Goal: Information Seeking & Learning: Learn about a topic

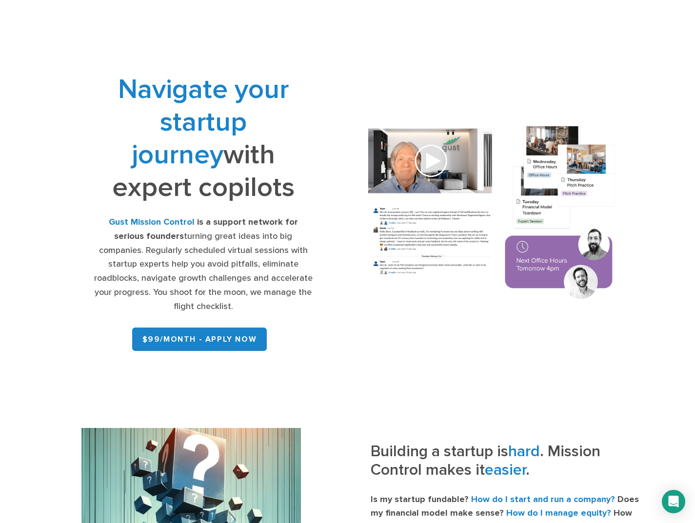
click at [49, 240] on div "Navigate your startup journey with expert copilots Gust Mission Control is a su…" at bounding box center [347, 214] width 611 height 330
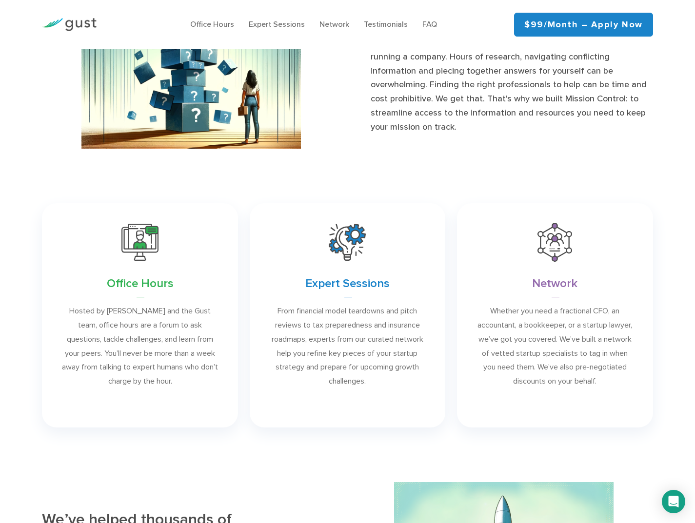
scroll to position [500, 0]
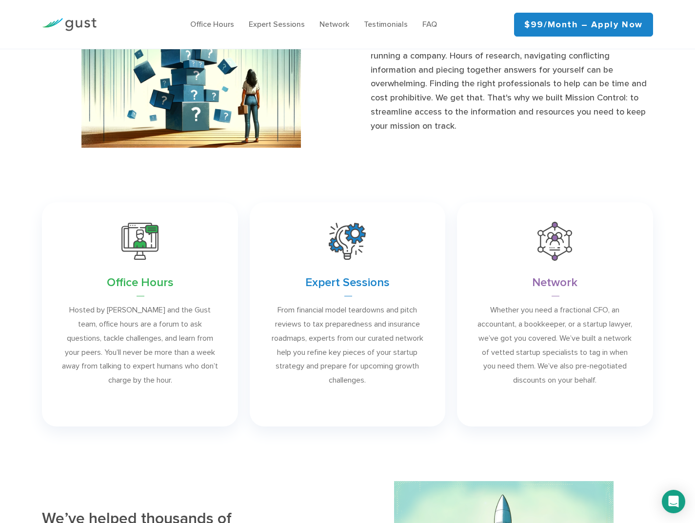
click at [24, 312] on div "Office Hours Hosted by [PERSON_NAME] and the Gust team, office hours are a foru…" at bounding box center [347, 314] width 695 height 236
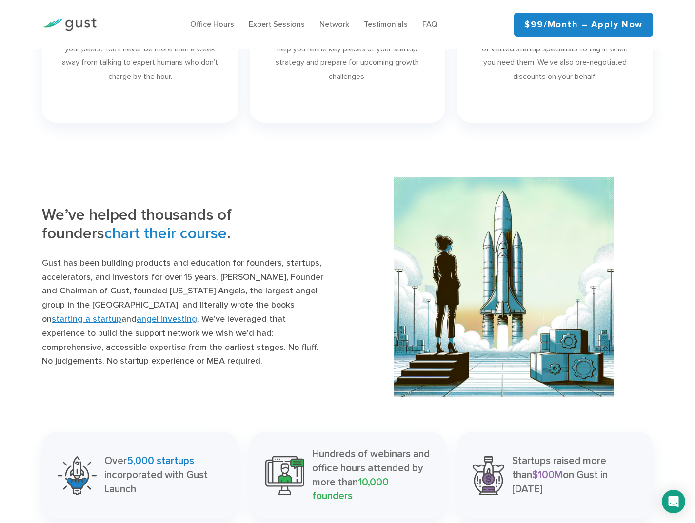
scroll to position [808, 0]
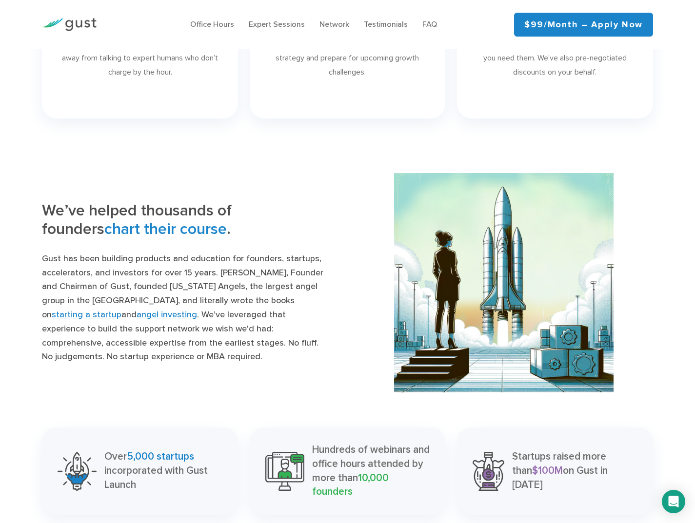
click at [233, 268] on p "Gust has been building products and education for founders, startups, accelerat…" at bounding box center [183, 308] width 282 height 112
drag, startPoint x: 233, startPoint y: 268, endPoint x: 256, endPoint y: 268, distance: 22.9
click at [257, 268] on p "Gust has been building products and education for founders, startups, accelerat…" at bounding box center [183, 308] width 282 height 112
copy p "[PERSON_NAME]"
click at [34, 295] on div "We’ve helped thousands of founders chart their course . Gust has been building …" at bounding box center [347, 282] width 695 height 219
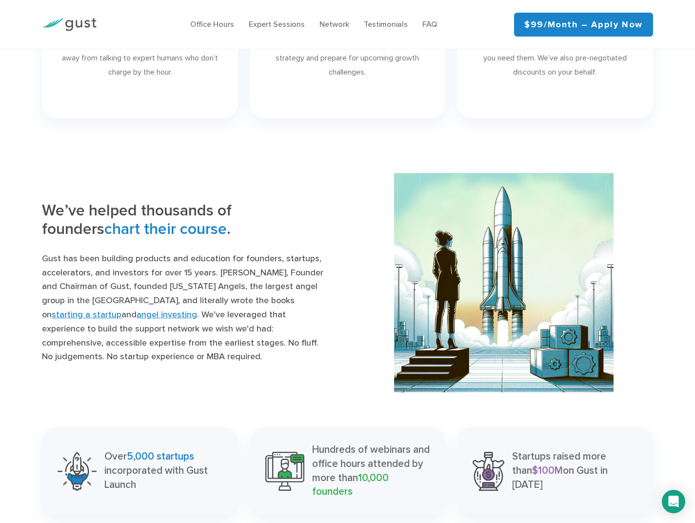
click at [28, 315] on div "We’ve helped thousands of founders chart their course . Gust has been building …" at bounding box center [347, 282] width 695 height 219
click at [24, 317] on div "We’ve helped thousands of founders chart their course . Gust has been building …" at bounding box center [347, 282] width 695 height 219
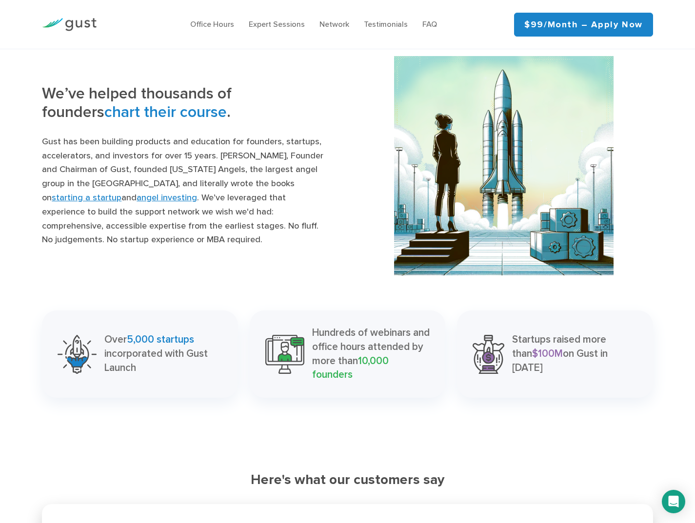
scroll to position [948, 0]
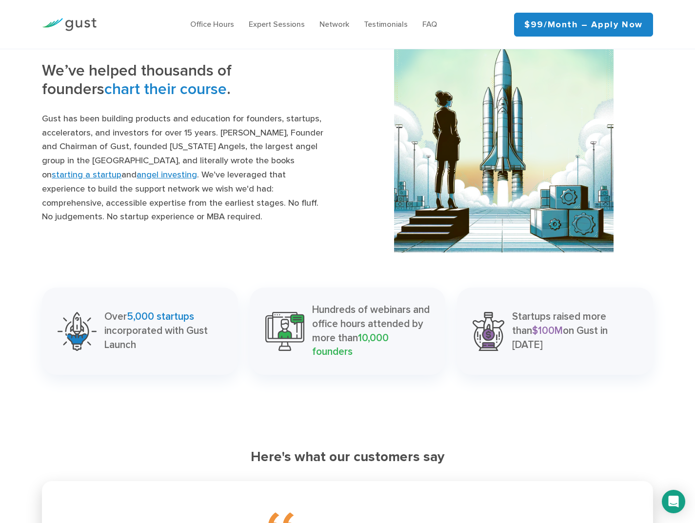
click at [158, 143] on p "Gust has been building products and education for founders, startups, accelerat…" at bounding box center [183, 168] width 282 height 112
drag, startPoint x: 158, startPoint y: 143, endPoint x: 193, endPoint y: 143, distance: 34.6
click at [193, 143] on p "Gust has been building products and education for founders, startups, accelerat…" at bounding box center [183, 168] width 282 height 112
copy p "[US_STATE] Angels"
click at [31, 194] on div "We’ve helped thousands of founders chart their course . Gust has been building …" at bounding box center [347, 142] width 695 height 219
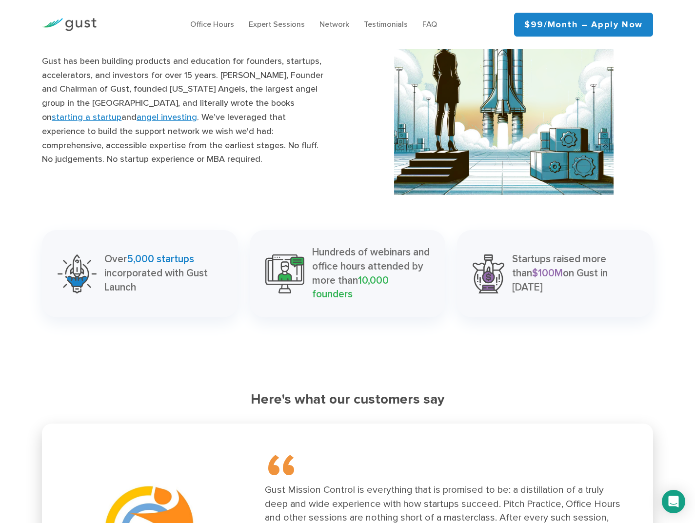
scroll to position [1140, 0]
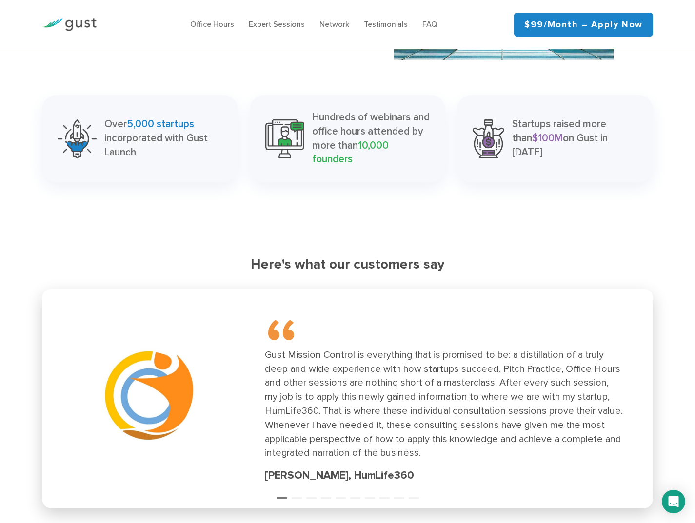
click at [26, 223] on div "Navigate your startup journey with expert copilots Gust Mission Control is a su…" at bounding box center [347, 501] width 695 height 3185
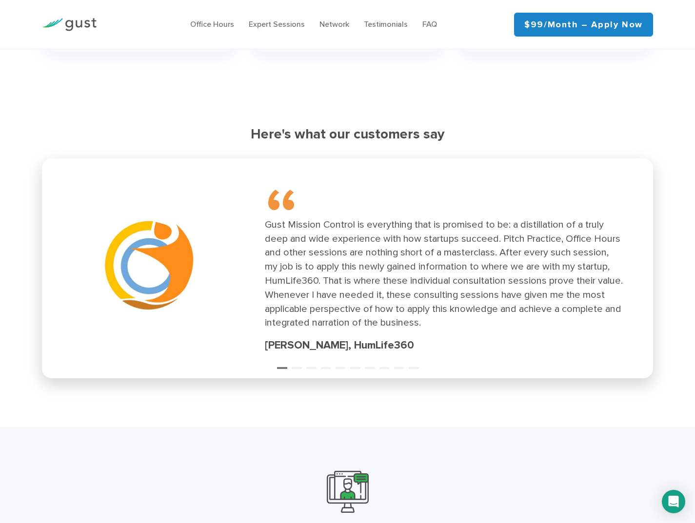
scroll to position [1292, 0]
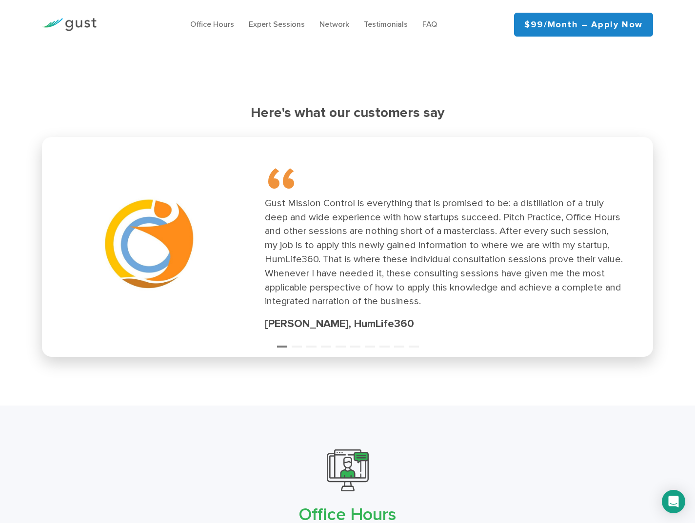
click at [363, 317] on div "[PERSON_NAME], HumLife360" at bounding box center [444, 324] width 358 height 16
click at [33, 252] on div "Here's what our customers say “ I really am so grateful for all the info you pr…" at bounding box center [347, 231] width 695 height 252
click at [296, 340] on div "“ Gust Mission Control is everything that is promised to be: a distillation of …" at bounding box center [347, 249] width 599 height 212
click at [296, 338] on button "2" at bounding box center [296, 342] width 10 height 10
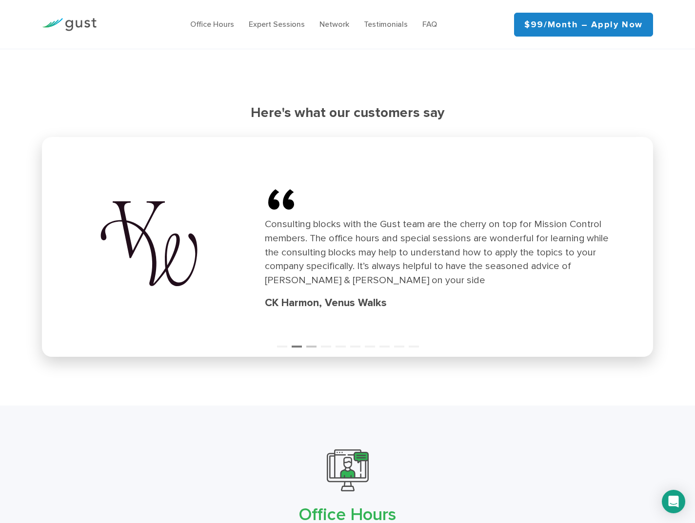
click at [310, 338] on button "3" at bounding box center [311, 342] width 10 height 10
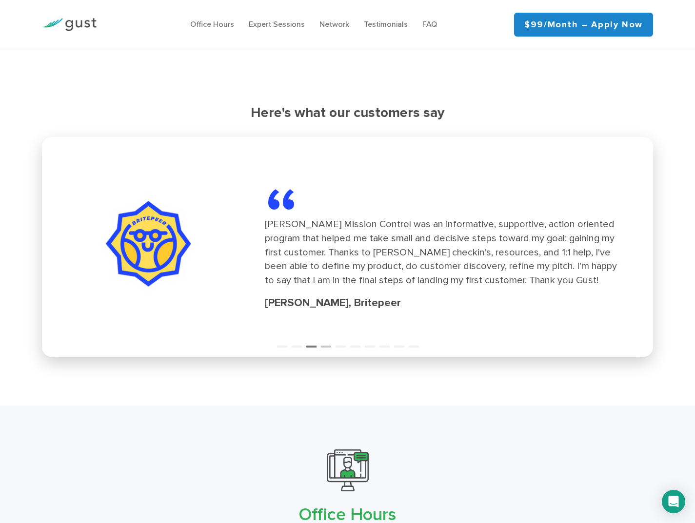
click at [322, 337] on button "4" at bounding box center [326, 342] width 10 height 10
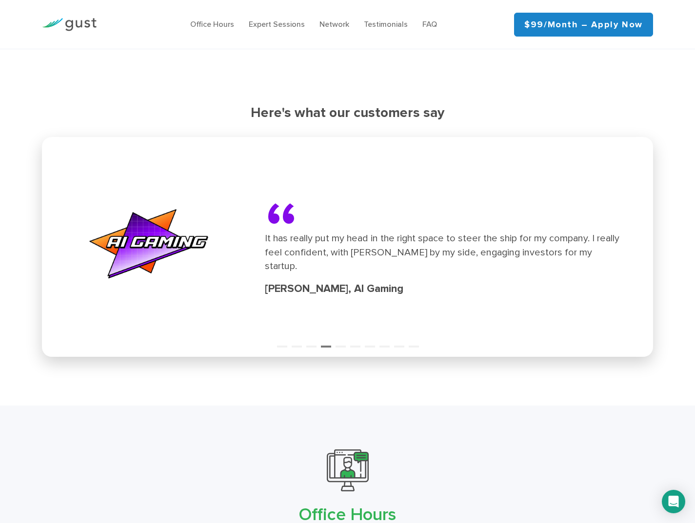
click at [346, 340] on div "“ It has really put my head in the right space to steer the ship for my company…" at bounding box center [347, 249] width 599 height 212
click at [340, 339] on button "5" at bounding box center [340, 342] width 10 height 10
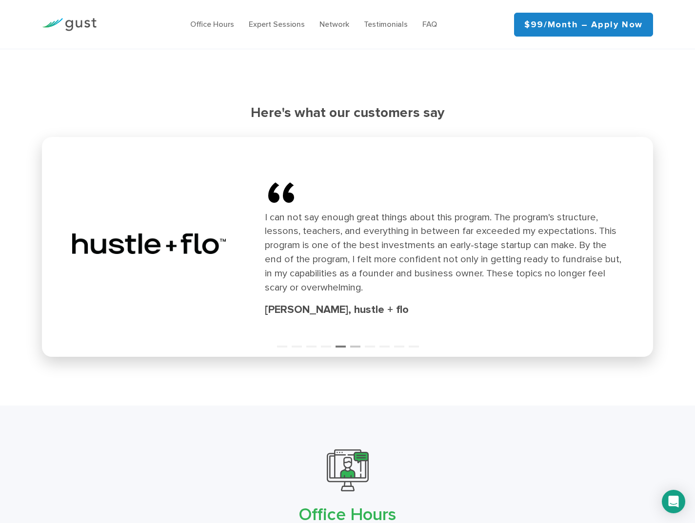
click at [352, 337] on button "6" at bounding box center [355, 342] width 10 height 10
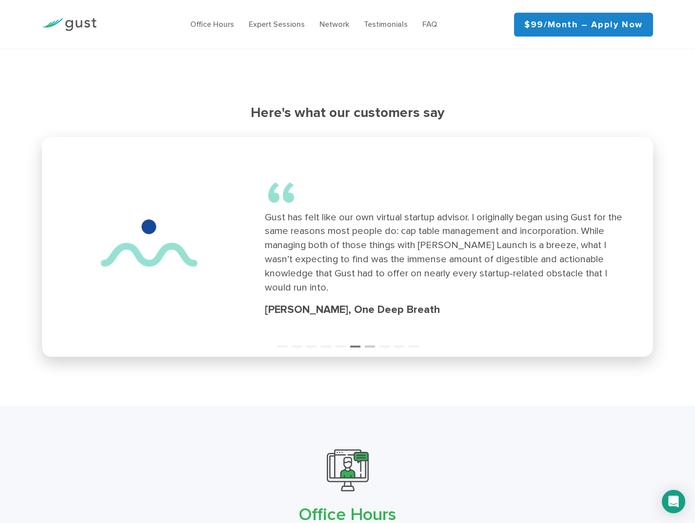
click at [369, 339] on button "7" at bounding box center [370, 342] width 10 height 10
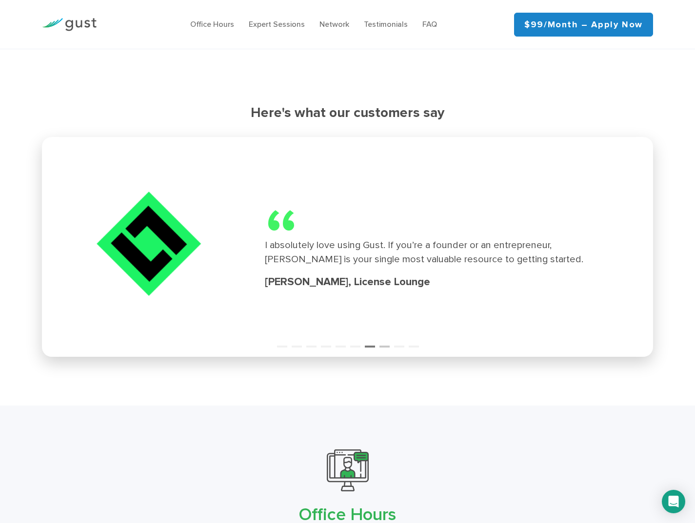
click at [388, 340] on button "8" at bounding box center [384, 342] width 10 height 10
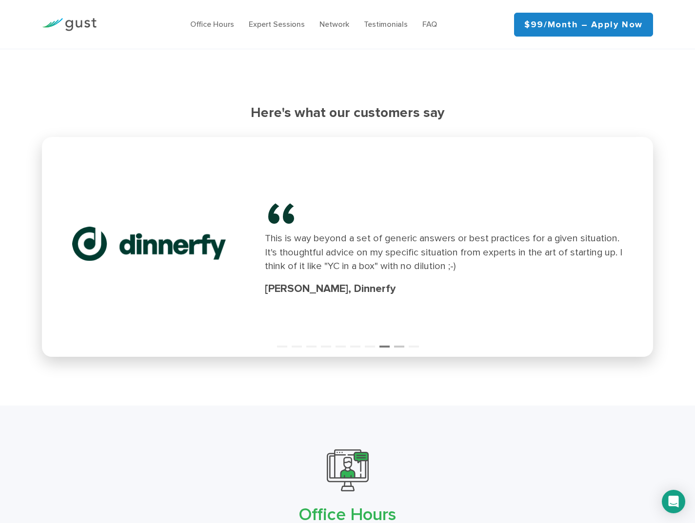
click at [398, 337] on button "9" at bounding box center [399, 342] width 10 height 10
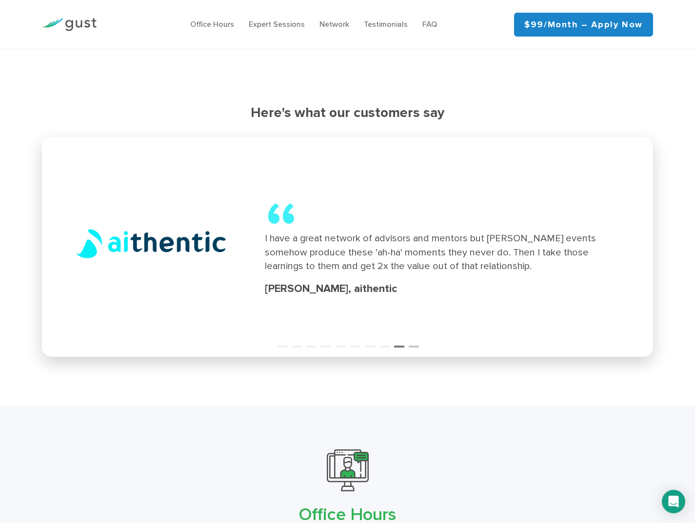
click at [413, 339] on button "10" at bounding box center [413, 342] width 10 height 10
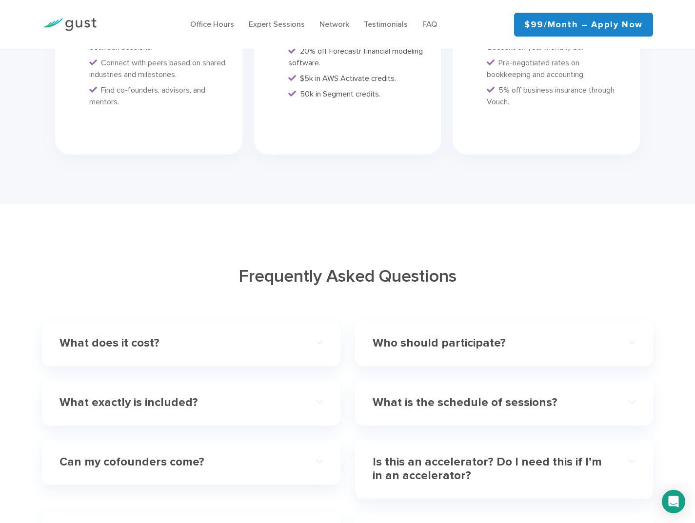
scroll to position [2624, 0]
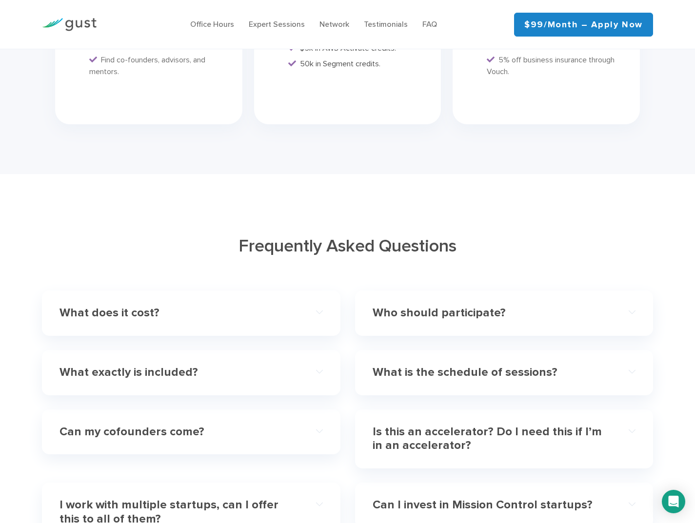
click at [238, 358] on div "What exactly is included?" at bounding box center [190, 373] width 263 height 30
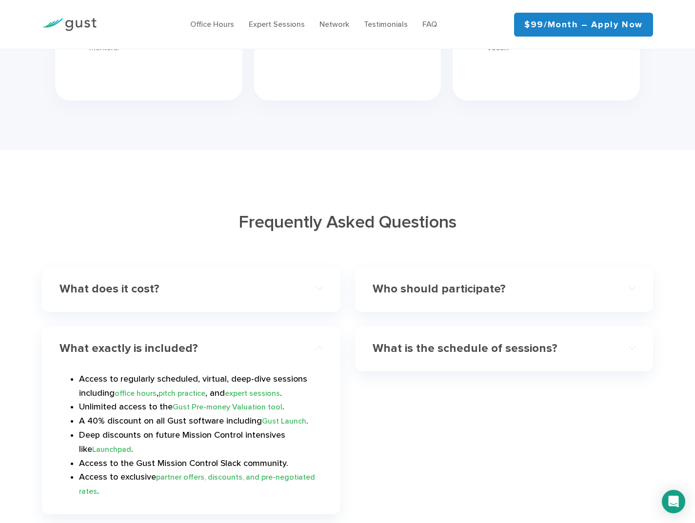
scroll to position [2663, 0]
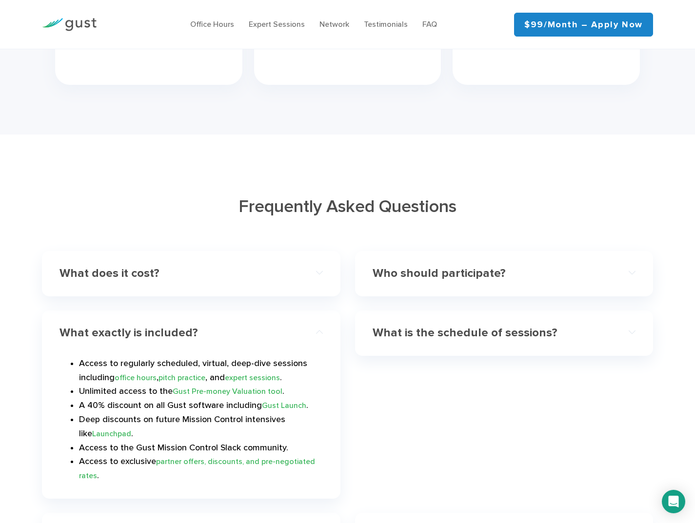
click at [185, 261] on div "What does it cost? Mission Control is a $99/month subscription. You can cancel …" at bounding box center [191, 273] width 298 height 45
click at [194, 267] on h4 "What does it cost?" at bounding box center [177, 274] width 236 height 14
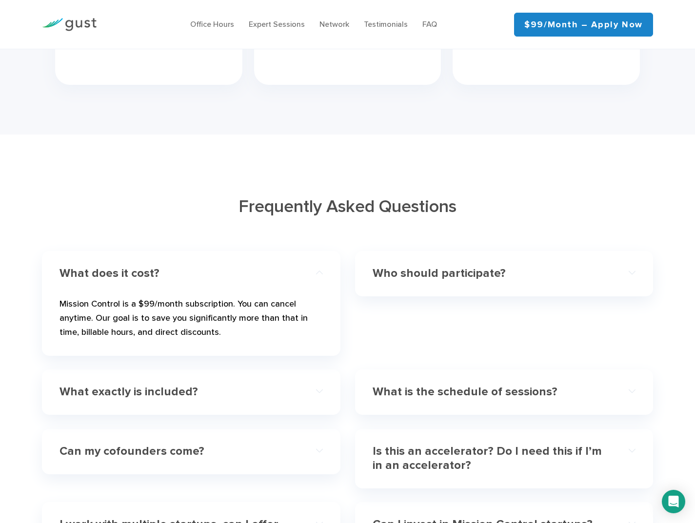
click at [407, 267] on h4 "Who should participate?" at bounding box center [490, 274] width 236 height 14
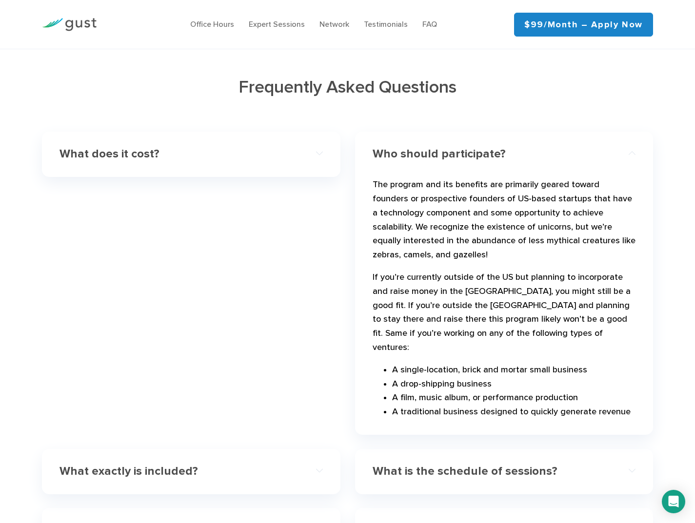
scroll to position [2786, 0]
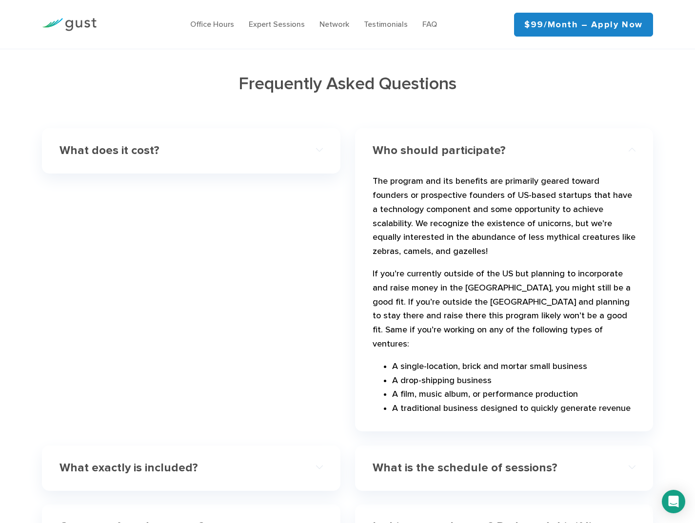
click at [465, 360] on li "A single-location, brick and mortar small business" at bounding box center [513, 367] width 243 height 14
drag, startPoint x: 465, startPoint y: 321, endPoint x: 523, endPoint y: 318, distance: 57.6
click at [523, 360] on li "A single-location, brick and mortar small business" at bounding box center [513, 367] width 243 height 14
copy li "brick and mortar"
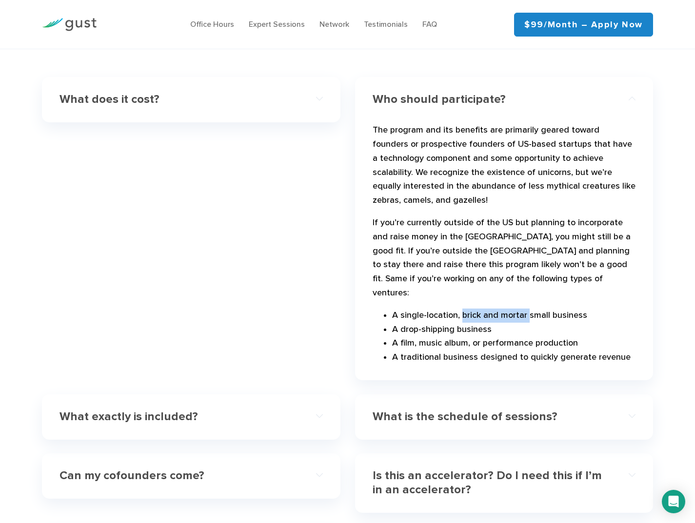
click at [235, 410] on h4 "What exactly is included?" at bounding box center [177, 417] width 236 height 14
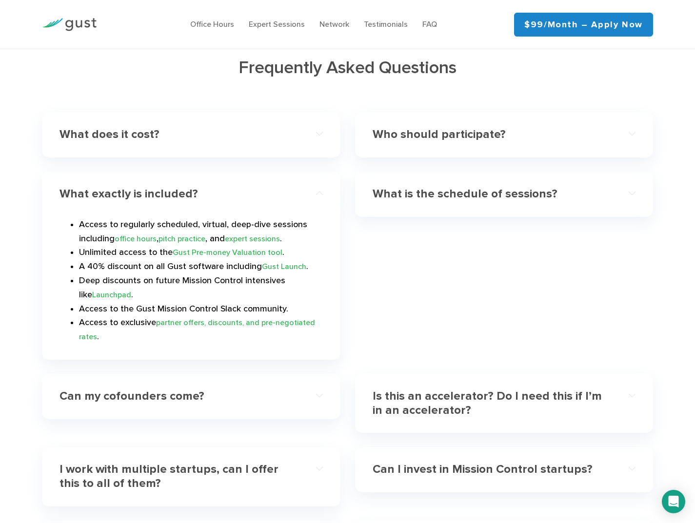
scroll to position [2801, 0]
click at [426, 188] on h4 "What is the schedule of sessions?" at bounding box center [490, 195] width 236 height 14
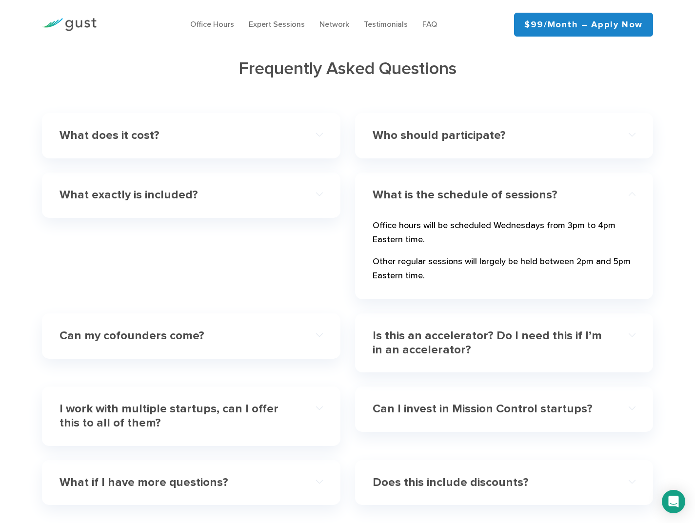
click at [208, 321] on div "Can my cofounders come?" at bounding box center [190, 336] width 263 height 30
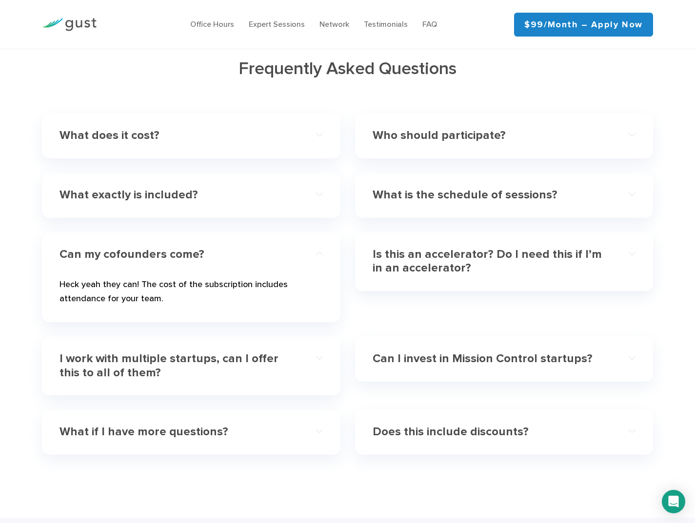
click at [445, 248] on h4 "Is this an accelerator? Do I need this if I’m in an accelerator?" at bounding box center [490, 262] width 236 height 28
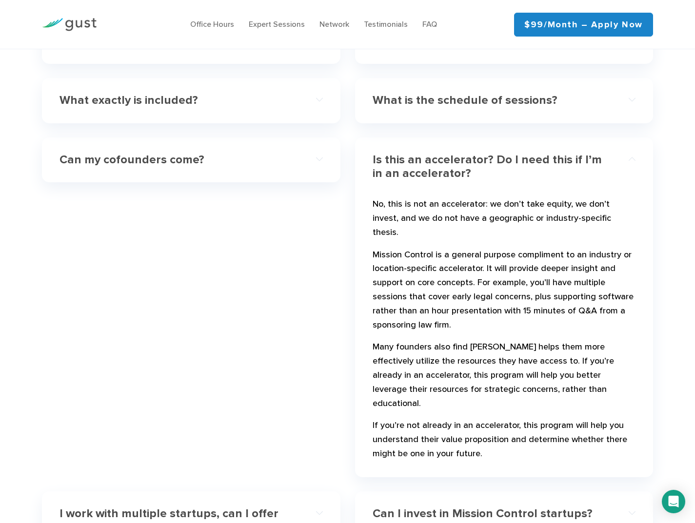
scroll to position [2944, 0]
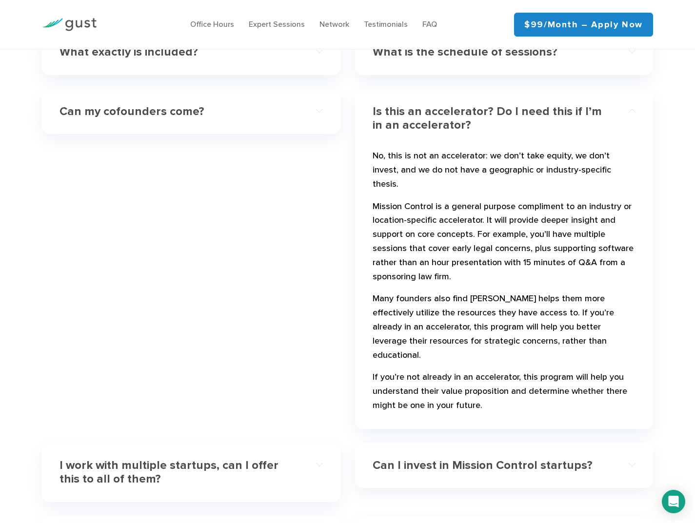
click at [265, 459] on h4 "I work with multiple startups, can I offer this to all of them?" at bounding box center [177, 473] width 236 height 28
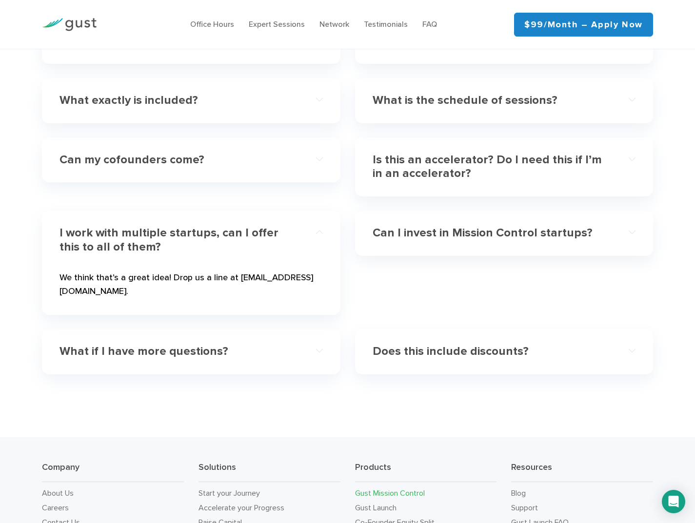
scroll to position [2891, 0]
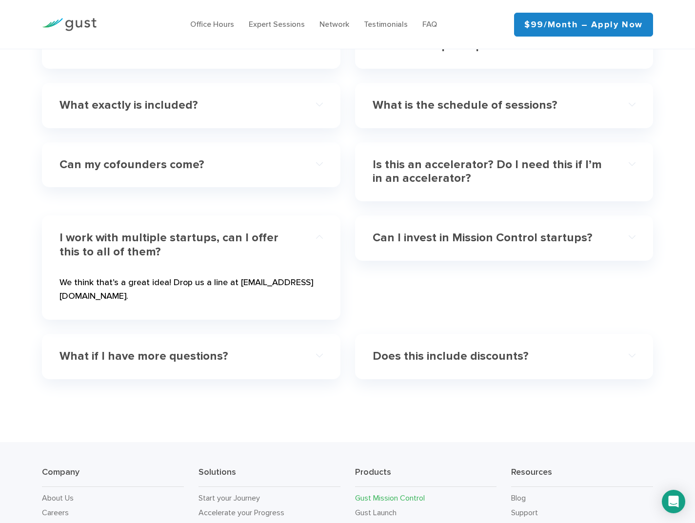
click at [436, 231] on h4 "Can I invest in Mission Control startups?" at bounding box center [490, 238] width 236 height 14
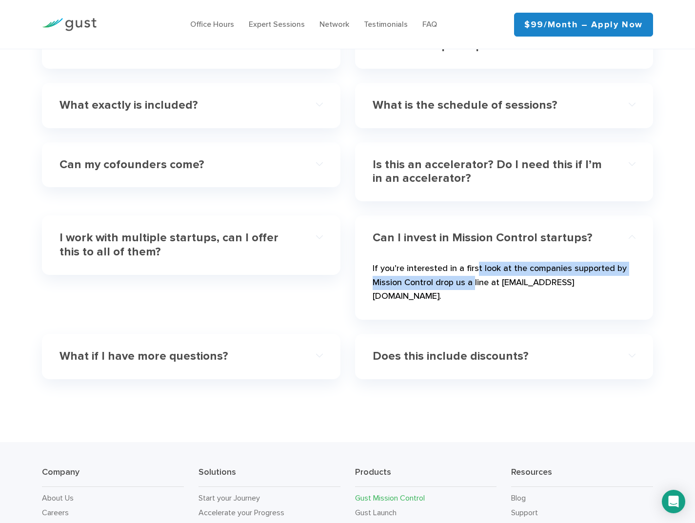
drag, startPoint x: 473, startPoint y: 242, endPoint x: 474, endPoint y: 249, distance: 7.3
click at [474, 262] on p "If you’re interested in a first look at the companies supported by Mission Cont…" at bounding box center [503, 285] width 263 height 46
drag, startPoint x: 483, startPoint y: 241, endPoint x: 484, endPoint y: 251, distance: 10.2
click at [484, 262] on p "If you’re interested in a first look at the companies supported by Mission Cont…" at bounding box center [503, 285] width 263 height 46
click at [247, 349] on h4 "What if I have more questions?" at bounding box center [177, 356] width 236 height 14
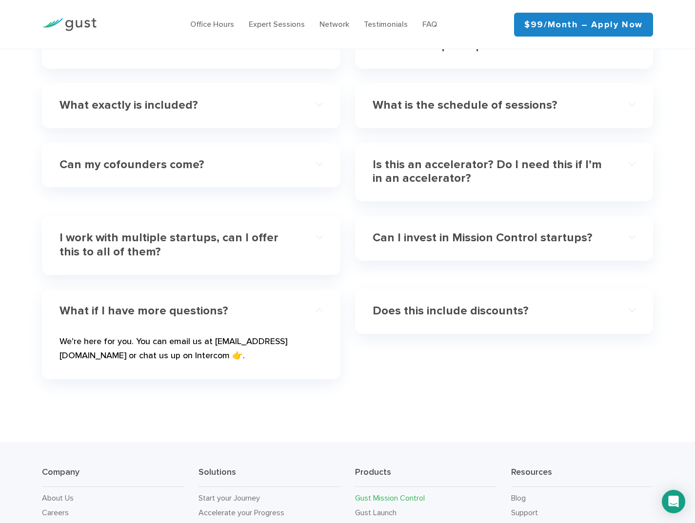
click at [419, 304] on h4 "Does this include discounts?" at bounding box center [490, 311] width 236 height 14
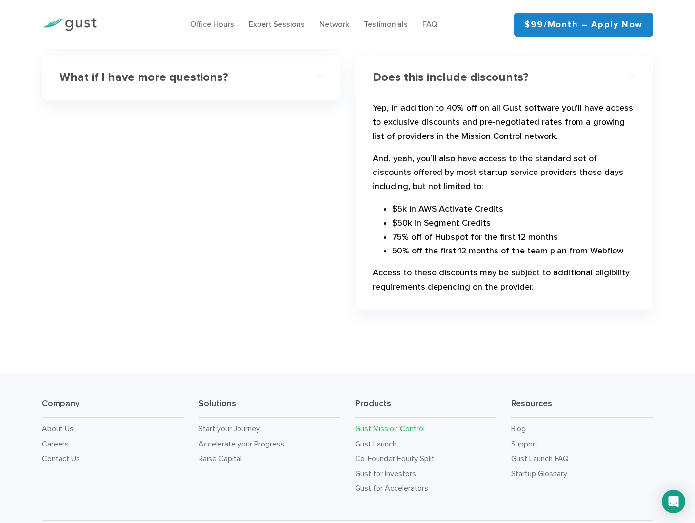
scroll to position [3124, 0]
click at [374, 440] on link "Gust Launch" at bounding box center [375, 444] width 41 height 9
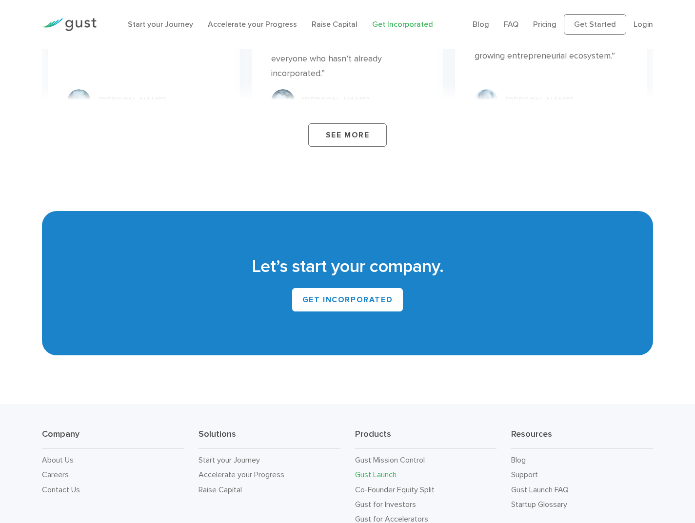
scroll to position [5574, 0]
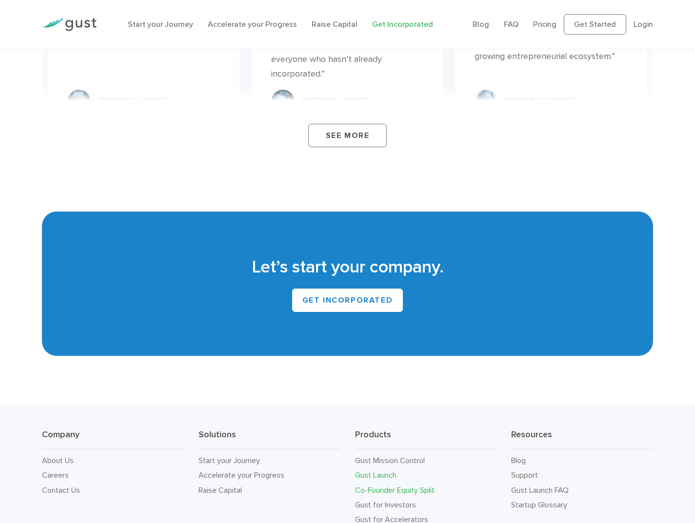
click at [414, 485] on link "Co-Founder Equity Split" at bounding box center [394, 489] width 79 height 9
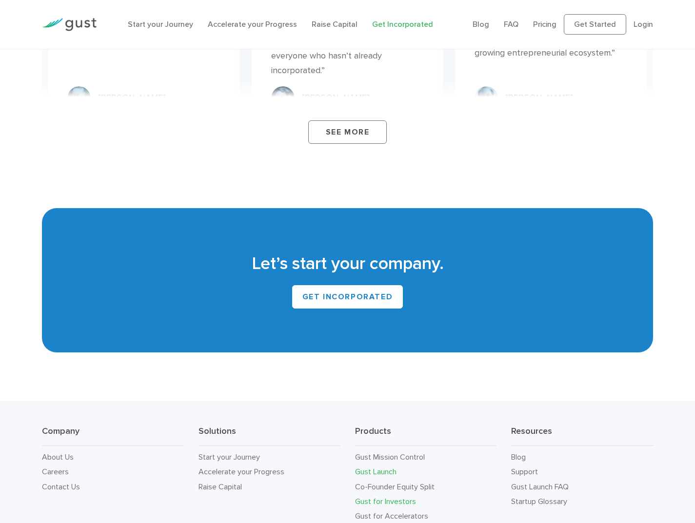
scroll to position [5577, 0]
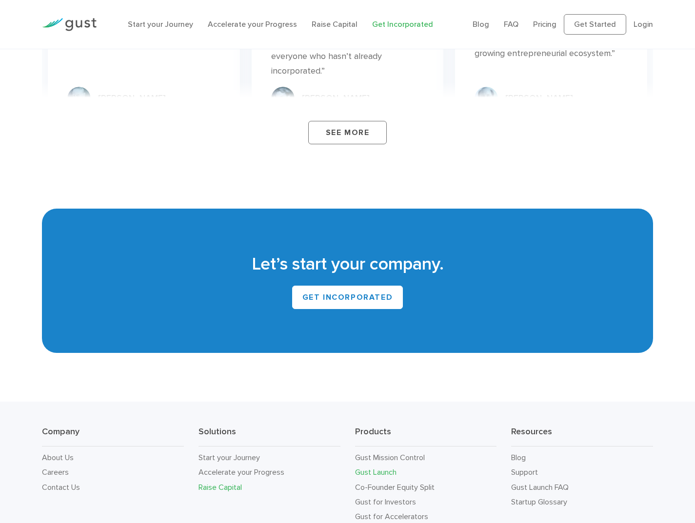
click at [220, 483] on link "Raise Capital" at bounding box center [219, 487] width 43 height 9
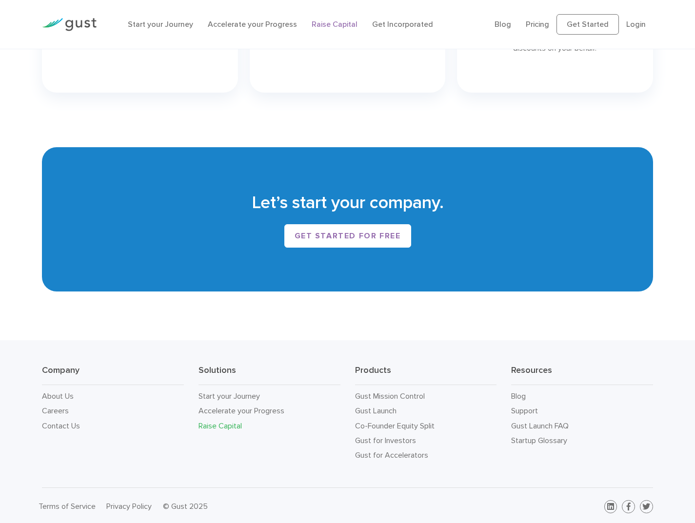
scroll to position [1520, 0]
